Goal: Information Seeking & Learning: Learn about a topic

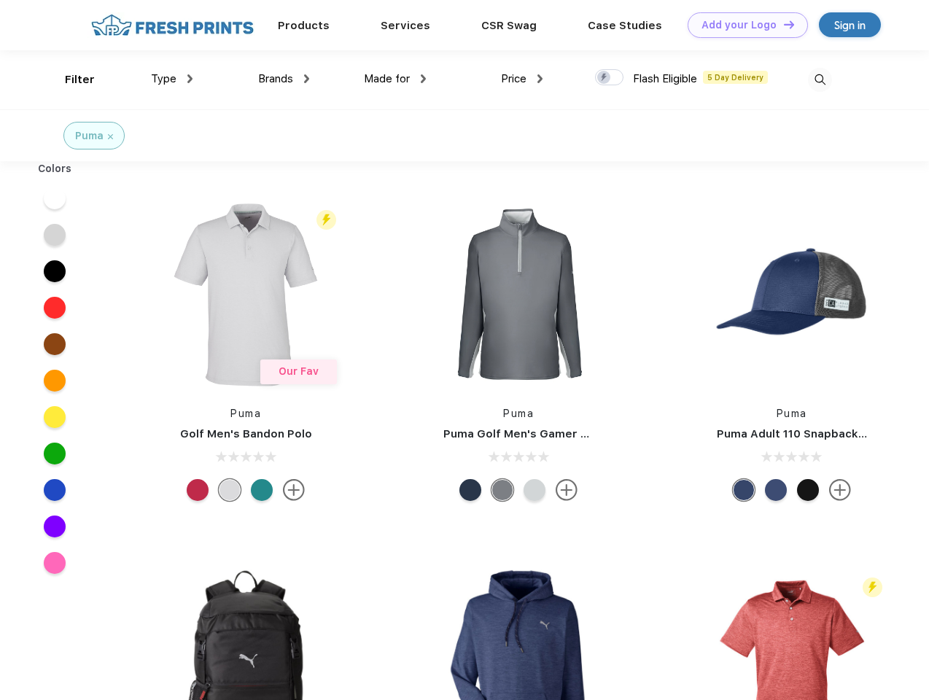
click at [742, 25] on link "Add your Logo Design Tool" at bounding box center [748, 25] width 120 height 26
click at [0, 0] on div "Design Tool" at bounding box center [0, 0] width 0 height 0
click at [782, 24] on link "Add your Logo Design Tool" at bounding box center [748, 25] width 120 height 26
click at [70, 79] on div "Filter" at bounding box center [80, 79] width 30 height 17
click at [172, 79] on span "Type" at bounding box center [164, 78] width 26 height 13
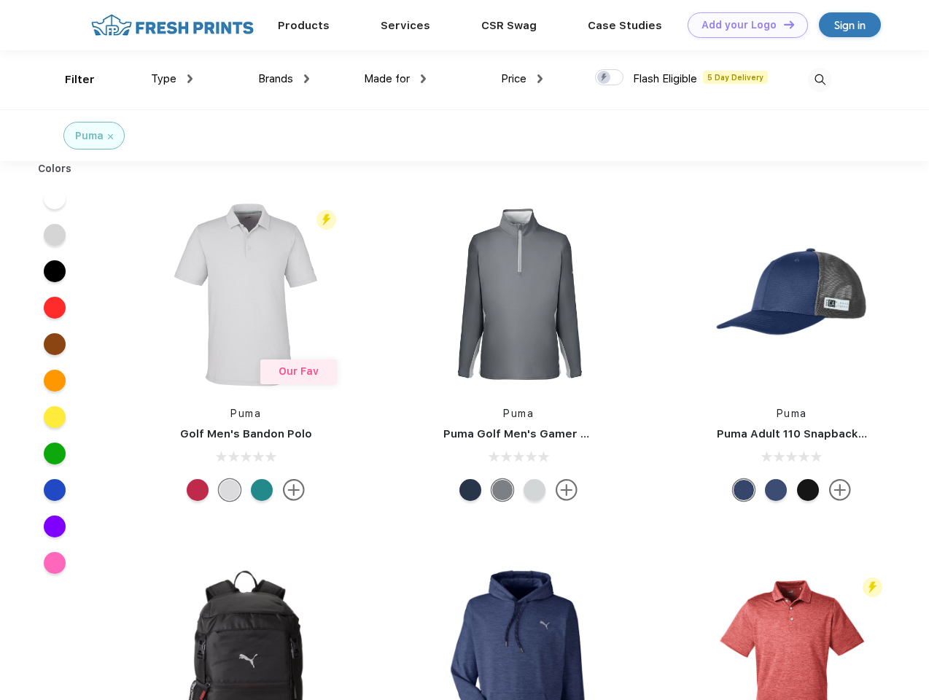
click at [284, 79] on span "Brands" at bounding box center [275, 78] width 35 height 13
click at [395, 79] on span "Made for" at bounding box center [387, 78] width 46 height 13
click at [522, 79] on span "Price" at bounding box center [514, 78] width 26 height 13
click at [610, 78] on div at bounding box center [609, 77] width 28 height 16
click at [604, 78] on input "checkbox" at bounding box center [599, 73] width 9 height 9
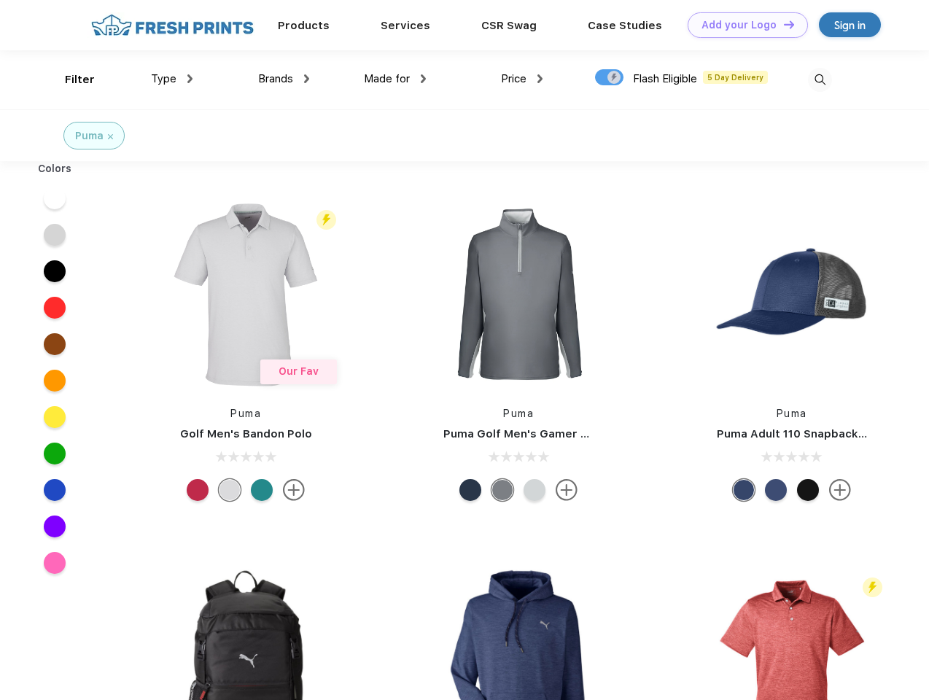
click at [820, 79] on img at bounding box center [820, 80] width 24 height 24
